Goal: Transaction & Acquisition: Purchase product/service

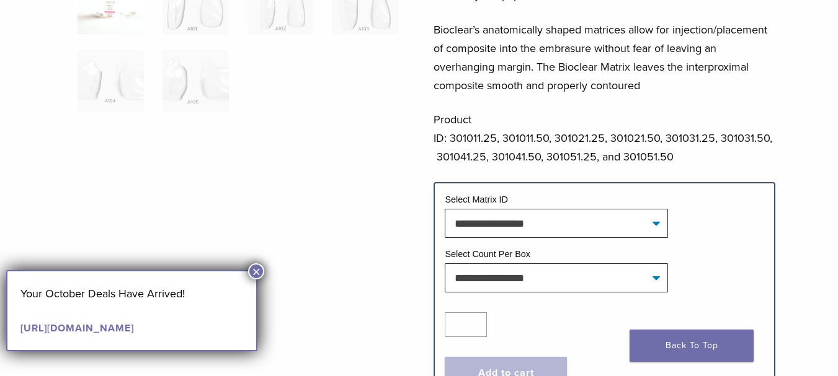
scroll to position [434, 0]
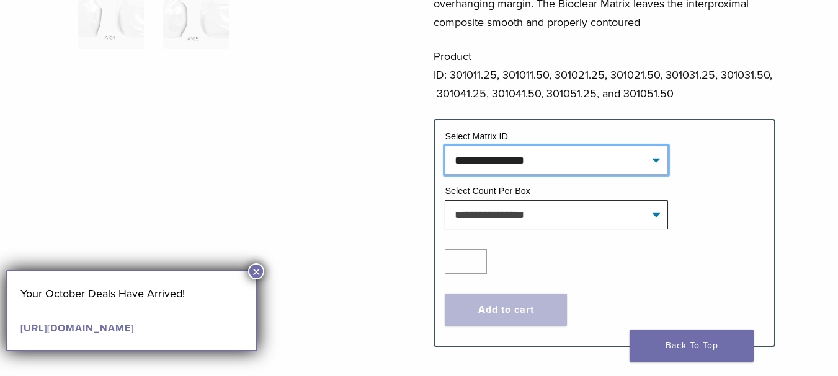
click at [631, 157] on select "**********" at bounding box center [556, 160] width 223 height 29
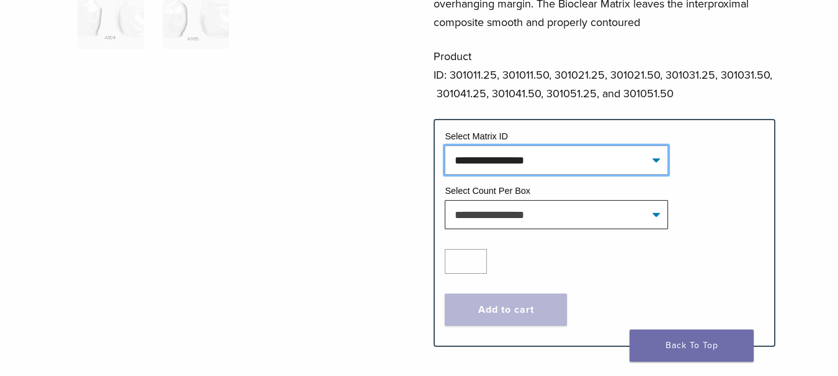
click at [631, 157] on select "**********" at bounding box center [556, 160] width 223 height 29
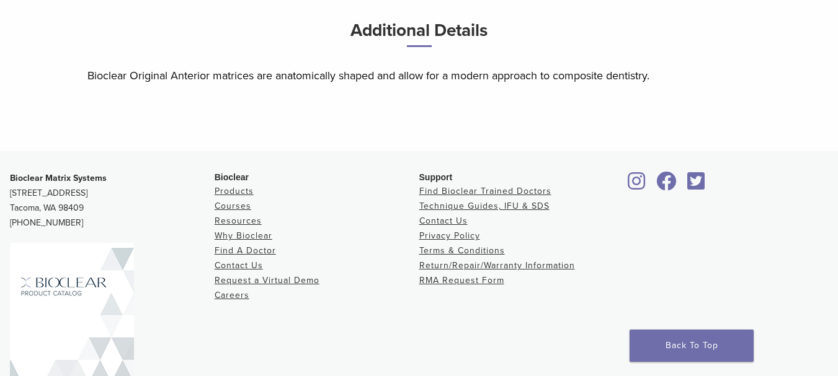
scroll to position [939, 0]
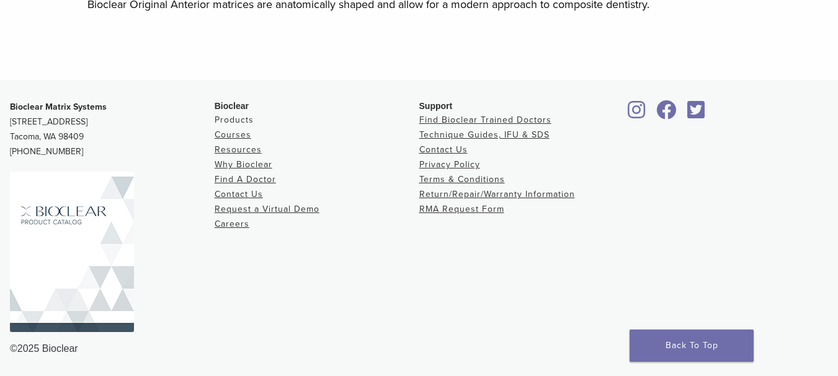
click at [236, 119] on link "Products" at bounding box center [234, 120] width 39 height 11
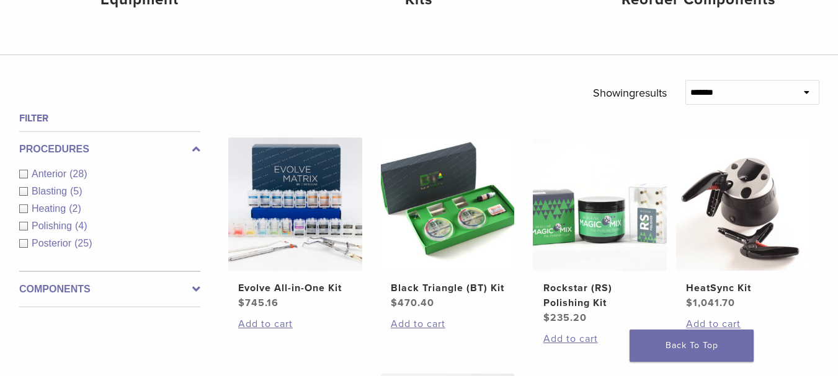
scroll to position [372, 0]
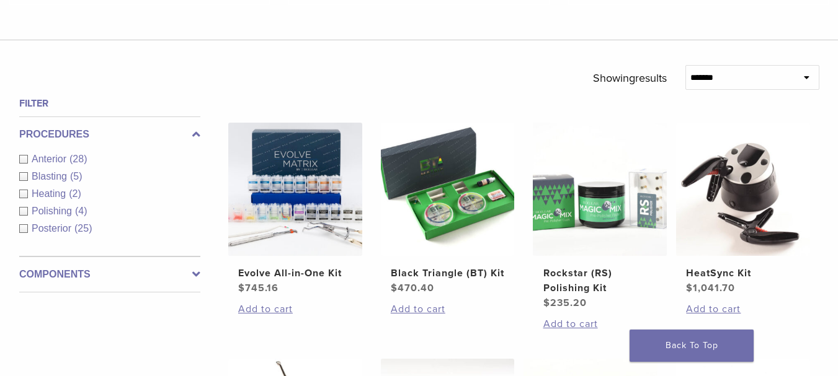
click at [24, 158] on div "Anterior (28)" at bounding box center [109, 159] width 181 height 15
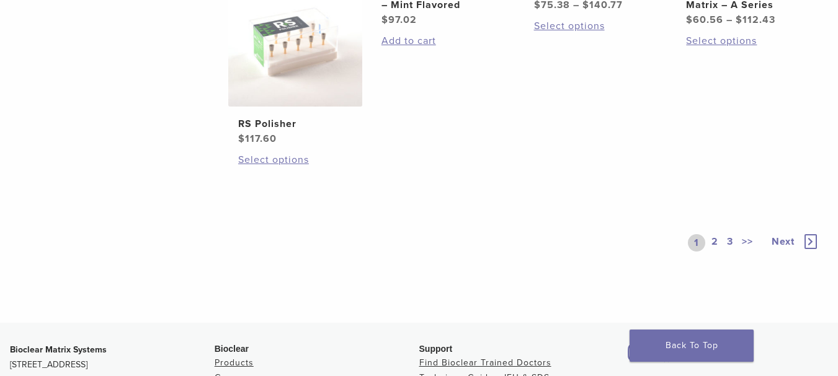
scroll to position [992, 0]
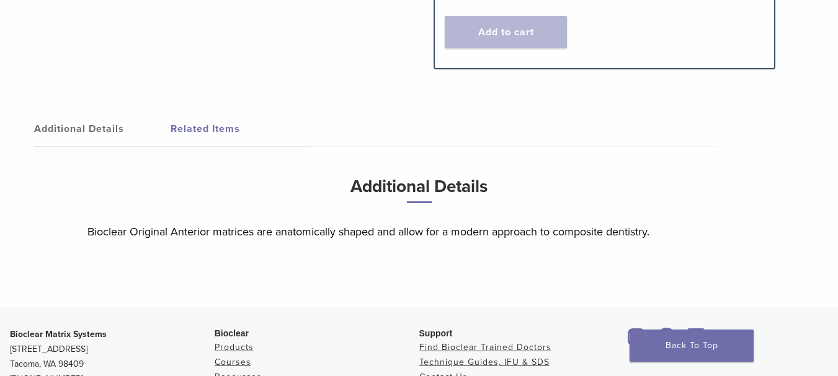
scroll to position [682, 0]
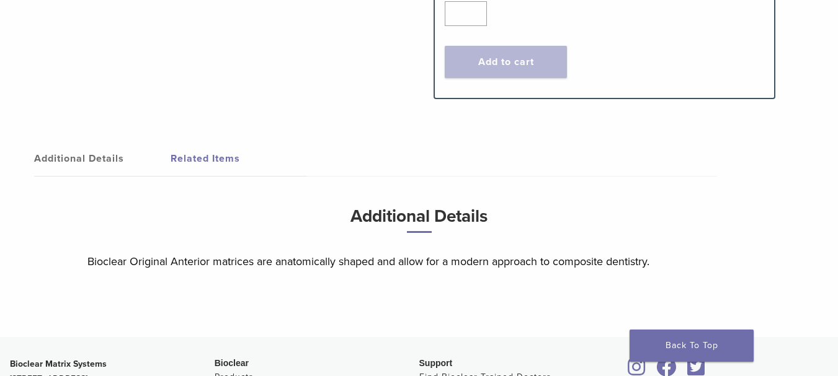
click at [179, 159] on link "Related Items" at bounding box center [238, 158] width 136 height 35
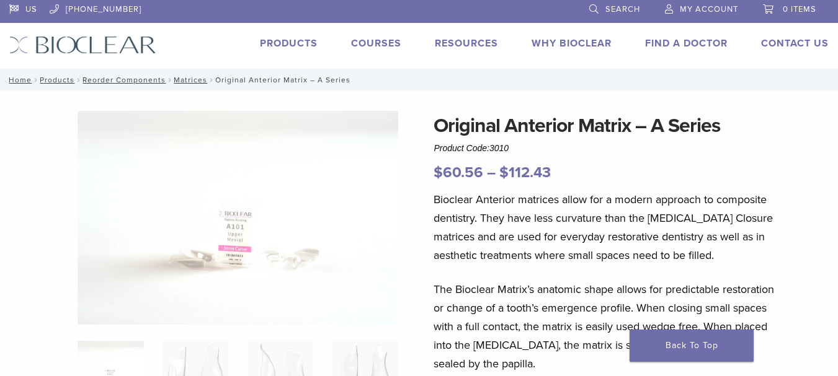
scroll to position [0, 0]
